Goal: Check status

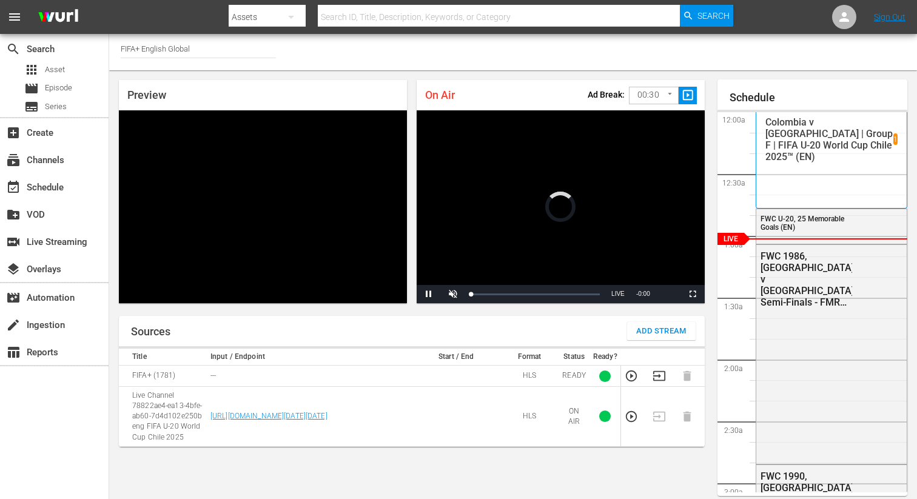
click at [653, 376] on icon "button" at bounding box center [659, 376] width 12 height 10
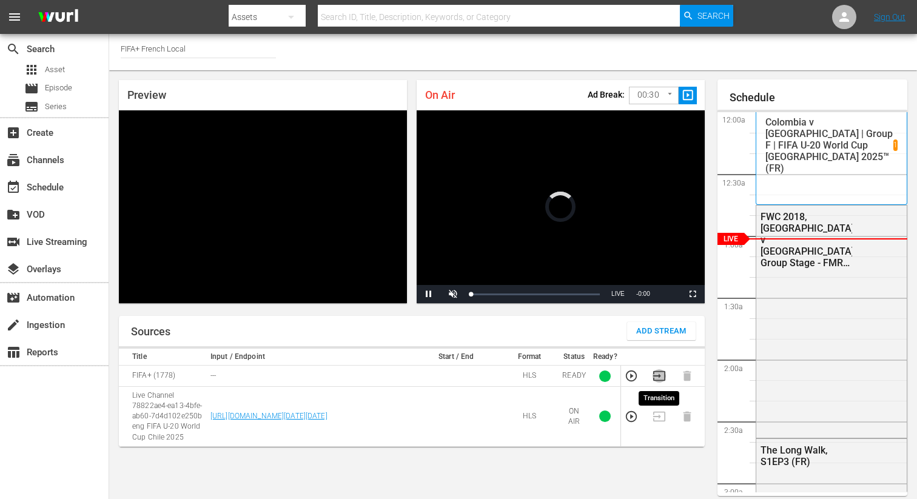
click at [662, 376] on icon "button" at bounding box center [659, 375] width 13 height 13
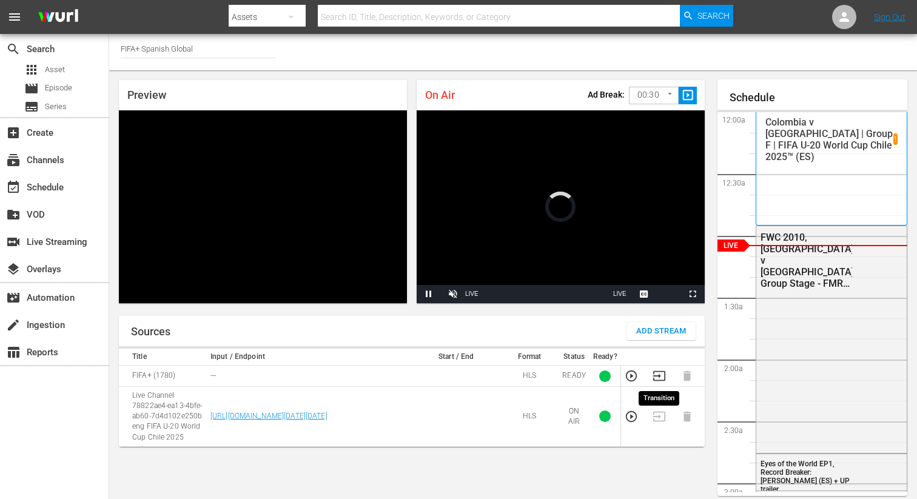
click at [661, 373] on icon "button" at bounding box center [659, 375] width 13 height 13
